Goal: Task Accomplishment & Management: Manage account settings

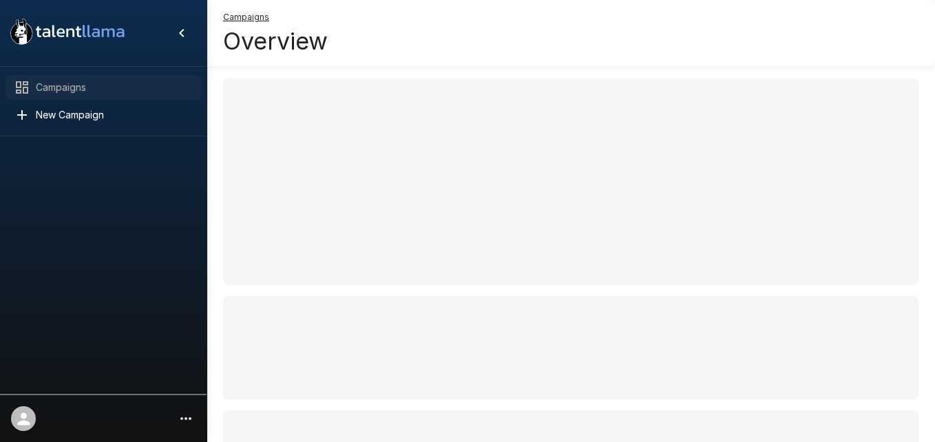
click at [54, 81] on span "Campaigns" at bounding box center [113, 88] width 154 height 14
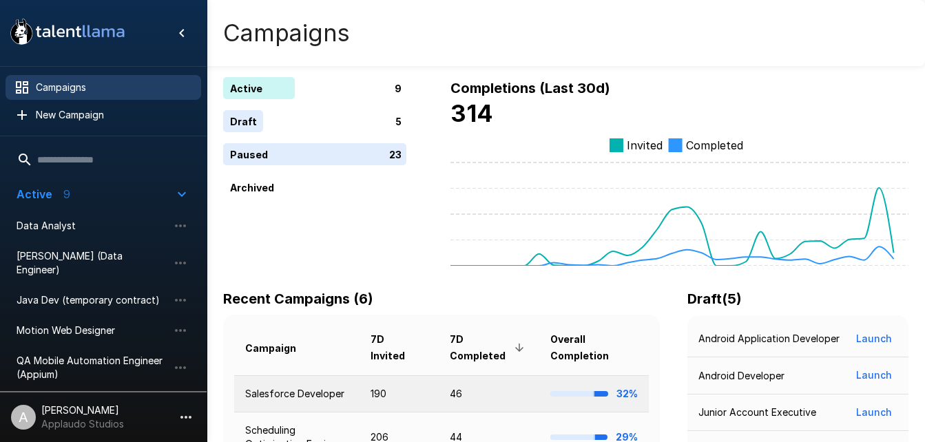
click at [312, 396] on td "Salesforce Developer" at bounding box center [296, 393] width 125 height 36
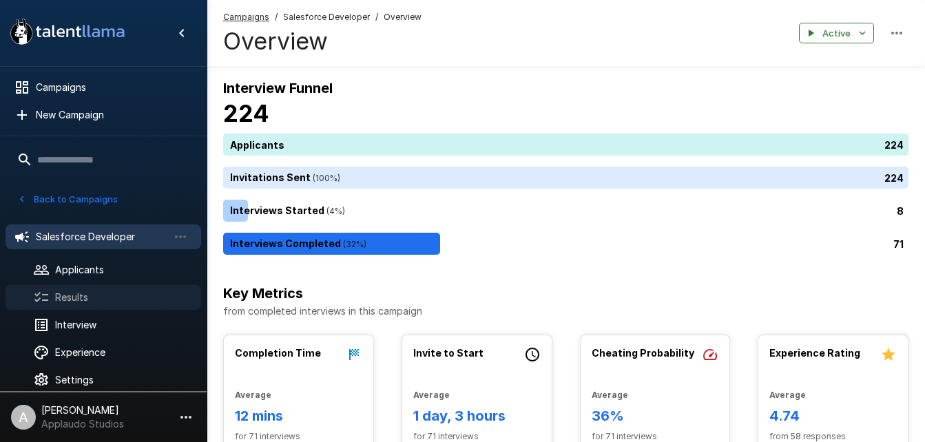
click at [94, 306] on div "Results" at bounding box center [104, 297] width 196 height 25
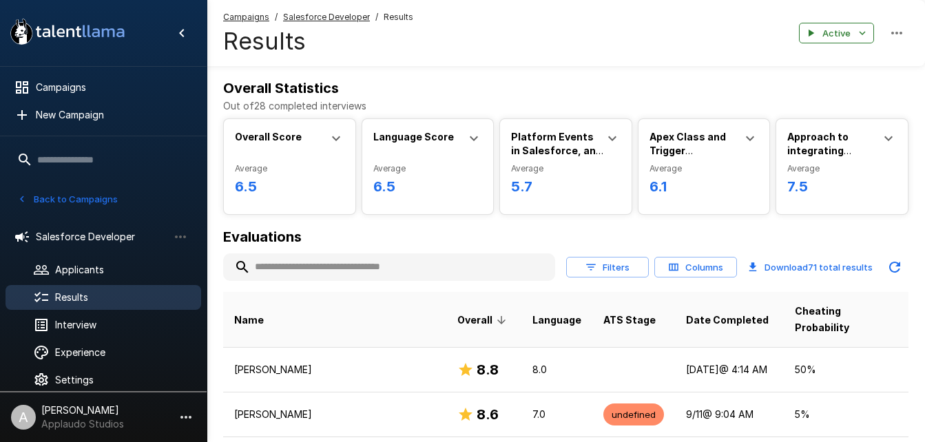
click at [301, 274] on input "text" at bounding box center [389, 267] width 332 height 25
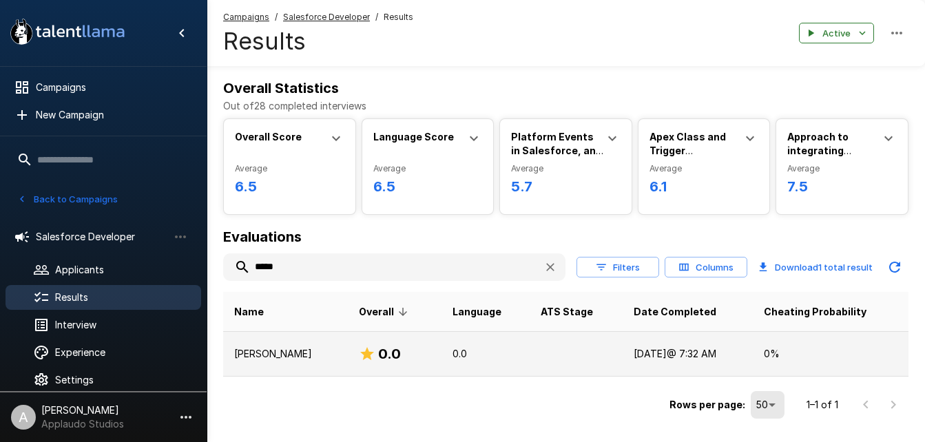
type input "*****"
click at [326, 356] on p "[PERSON_NAME]" at bounding box center [285, 354] width 103 height 14
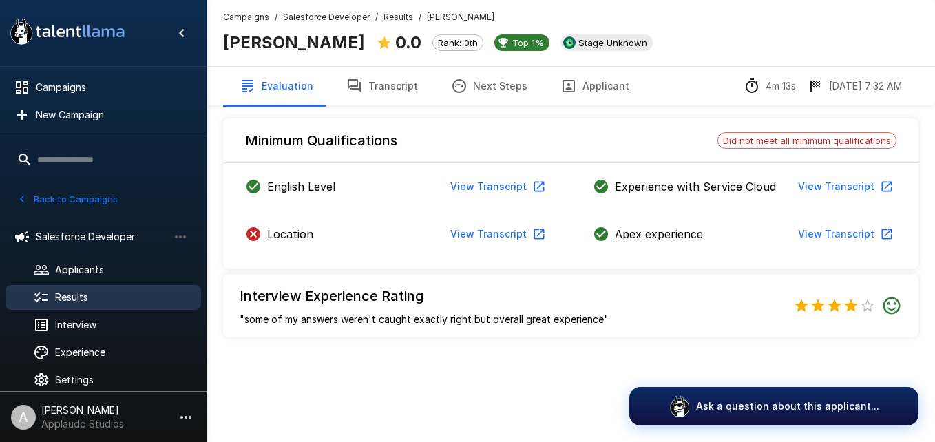
click at [288, 242] on div "Location View Transcript" at bounding box center [397, 234] width 304 height 25
click at [87, 264] on span "Applicants" at bounding box center [122, 270] width 135 height 14
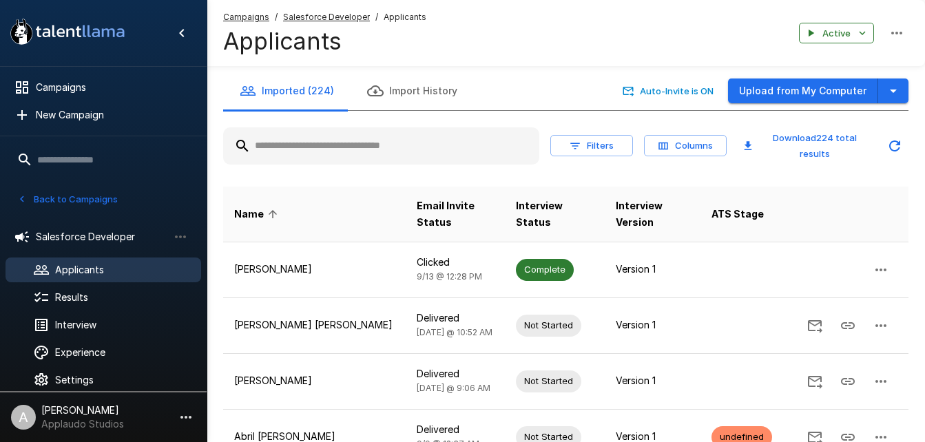
click at [330, 156] on input "text" at bounding box center [381, 146] width 316 height 25
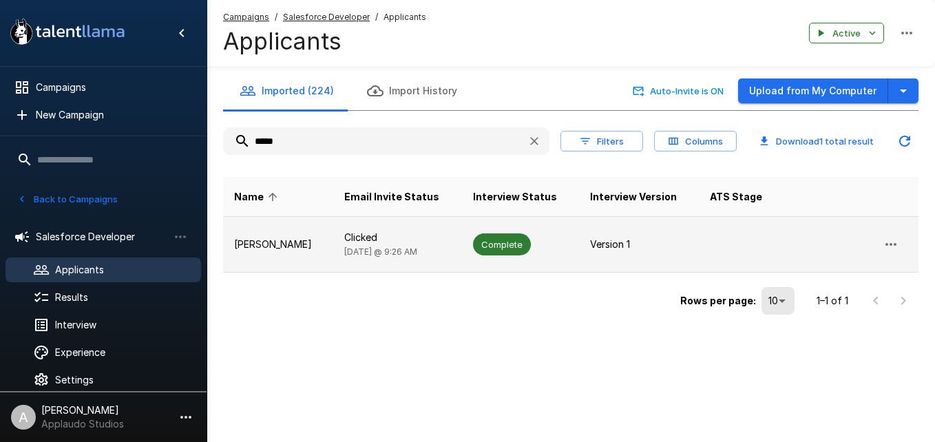
type input "*****"
click at [887, 249] on icon "button" at bounding box center [891, 244] width 17 height 17
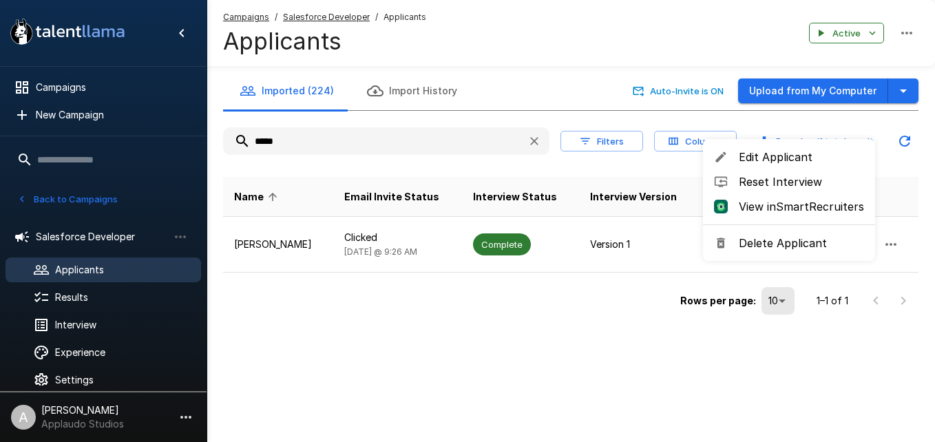
click at [505, 241] on div at bounding box center [467, 221] width 935 height 442
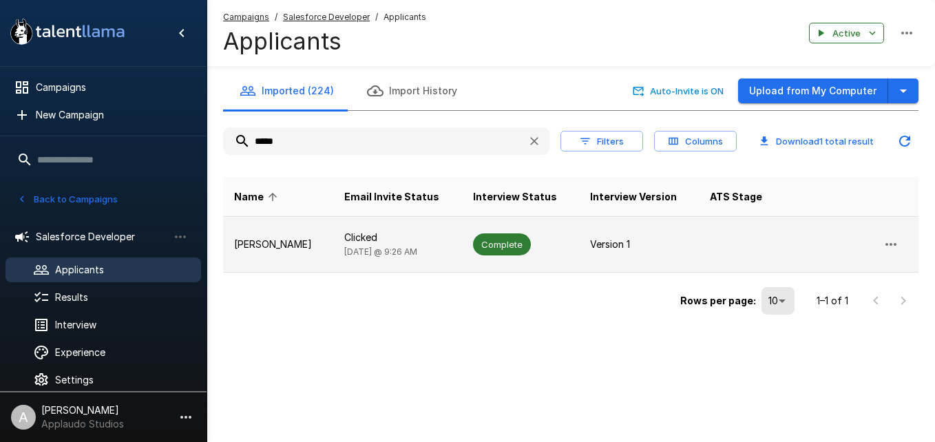
click at [485, 243] on span "Complete" at bounding box center [502, 244] width 58 height 13
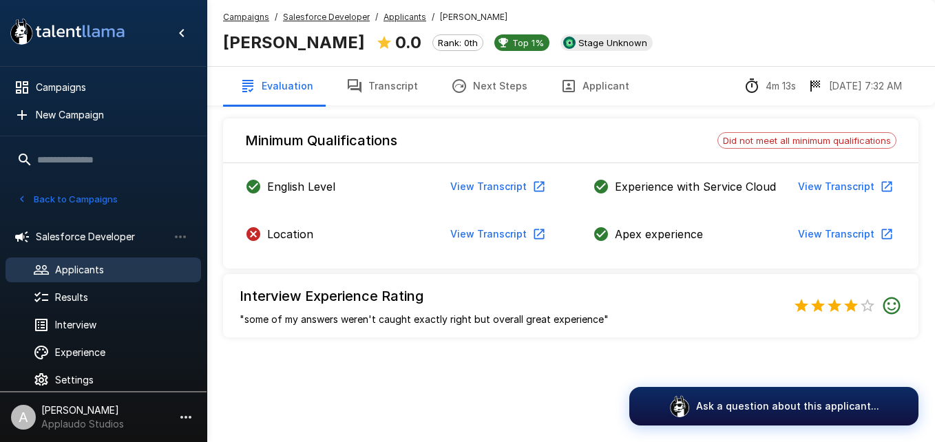
click at [385, 87] on button "Transcript" at bounding box center [382, 86] width 105 height 39
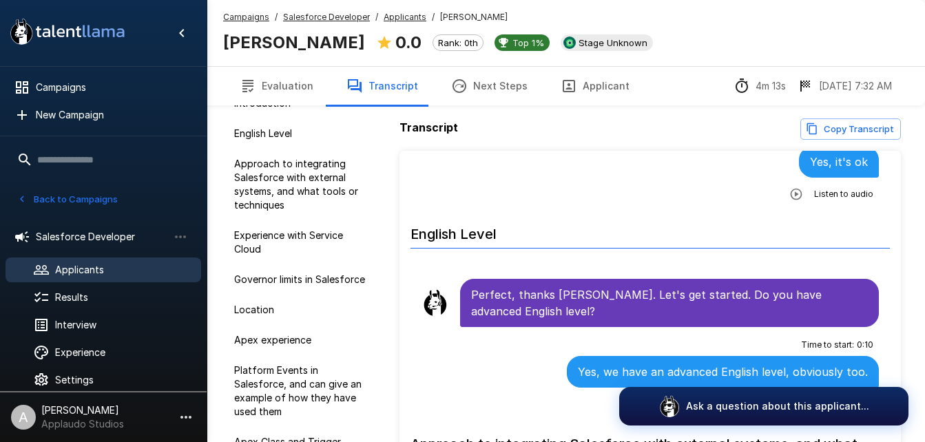
scroll to position [158, 0]
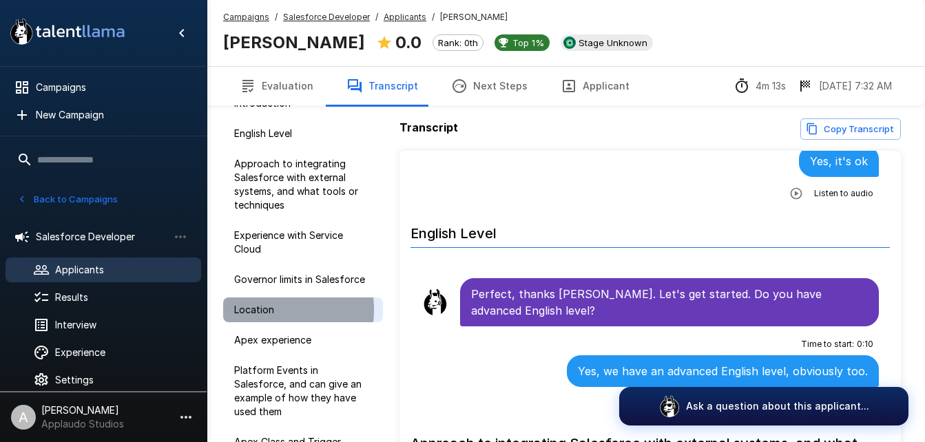
click at [255, 310] on span "Location" at bounding box center [303, 310] width 138 height 14
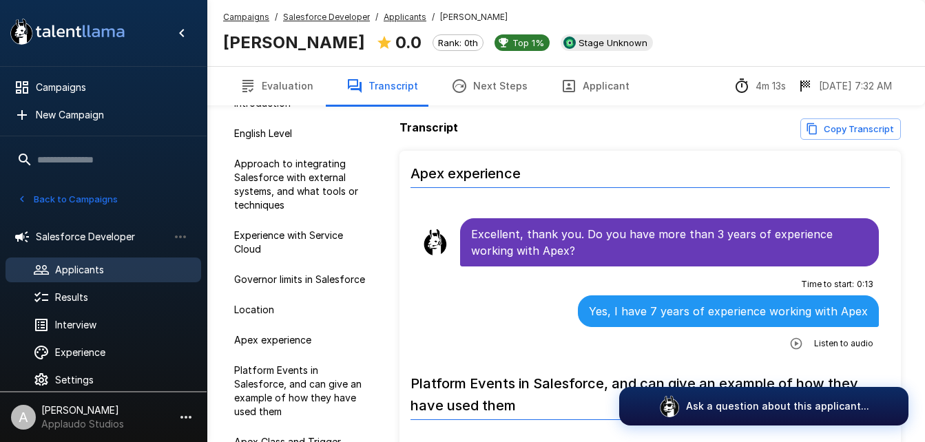
scroll to position [1191, 0]
